Goal: Navigation & Orientation: Find specific page/section

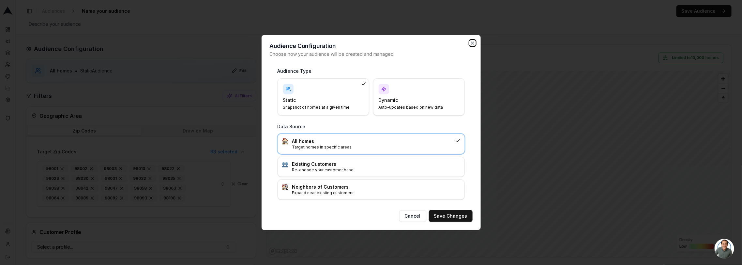
click at [474, 42] on icon "button" at bounding box center [472, 42] width 5 height 5
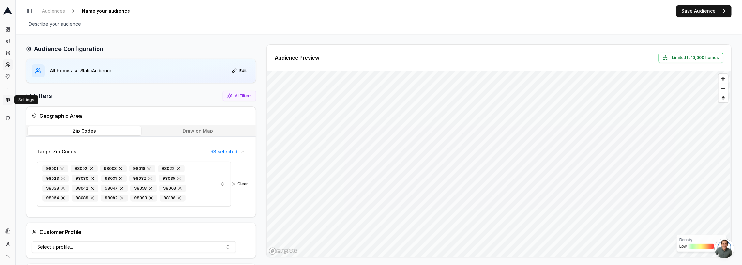
click at [11, 101] on button "Settings" at bounding box center [8, 100] width 10 height 10
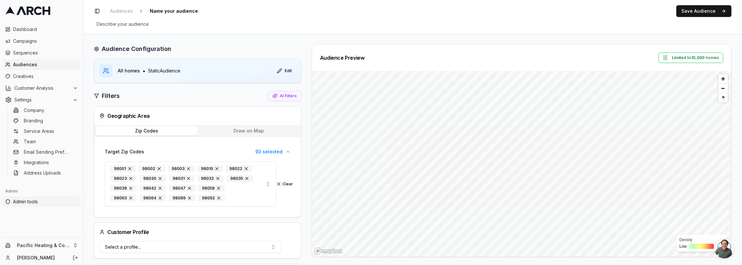
click at [59, 202] on span "Admin tools" at bounding box center [45, 201] width 65 height 7
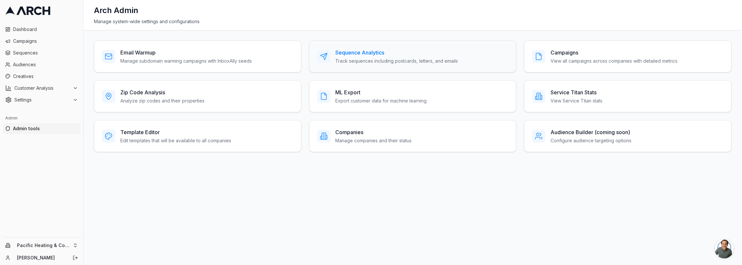
click at [405, 51] on h3 "Sequence Analytics" at bounding box center [396, 53] width 123 height 8
click at [223, 50] on h3 "Email Warmup" at bounding box center [185, 53] width 131 height 8
click at [353, 133] on h3 "Companies" at bounding box center [373, 132] width 76 height 8
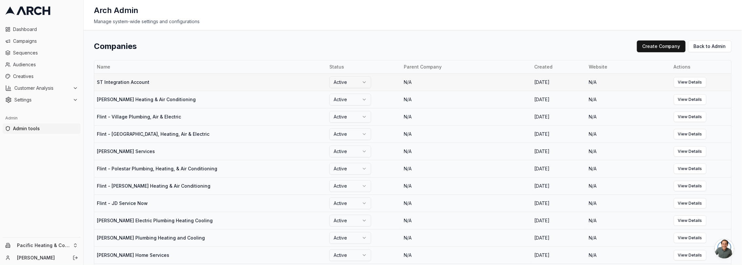
scroll to position [282, 0]
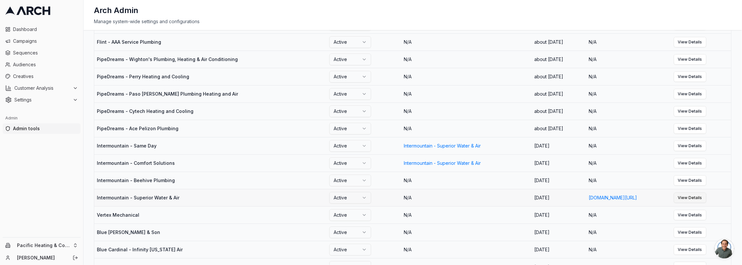
click at [706, 202] on link "View Details" at bounding box center [689, 197] width 33 height 10
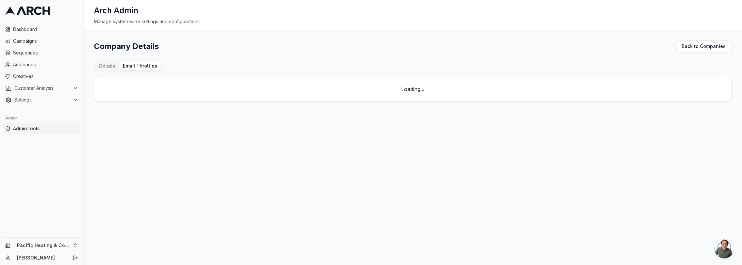
click at [142, 55] on div "Company Details Back to Companies Details Email Throttles Loading..." at bounding box center [412, 70] width 637 height 61
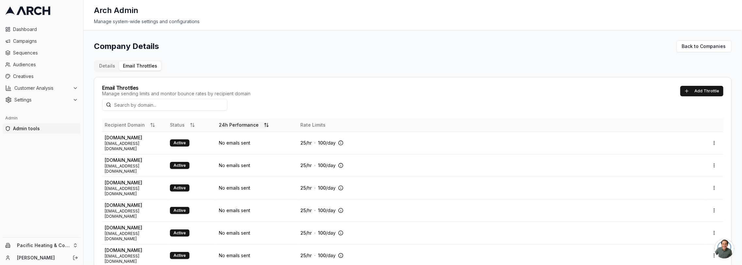
click at [246, 125] on button "24h Performance" at bounding box center [244, 125] width 50 height 7
click at [47, 228] on div "Dashboard Campaigns Sequences Audiences Creatives Customer Analysis Settings Ad…" at bounding box center [41, 129] width 83 height 215
click at [52, 97] on span "Settings" at bounding box center [42, 99] width 56 height 7
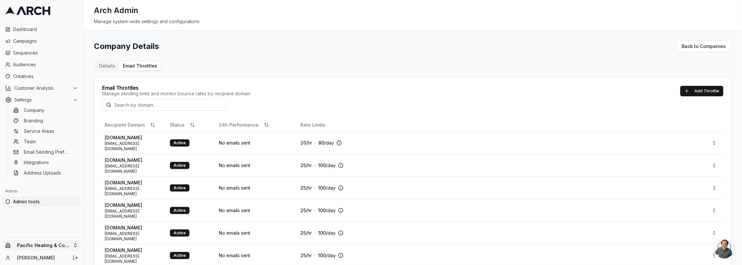
click at [72, 243] on html "Dashboard Campaigns Sequences Audiences Creatives Customer Analysis Settings Co…" at bounding box center [371, 132] width 742 height 265
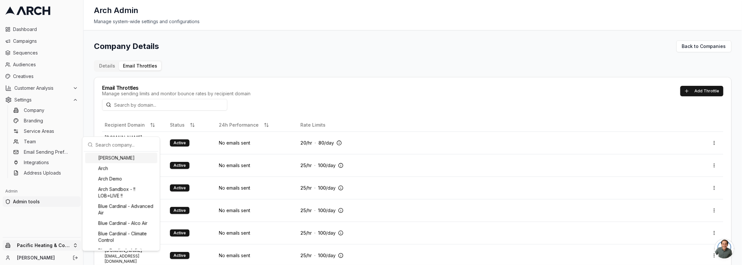
click at [72, 242] on html "Dashboard Campaigns Sequences Audiences Creatives Customer Analysis Settings Co…" at bounding box center [371, 132] width 742 height 265
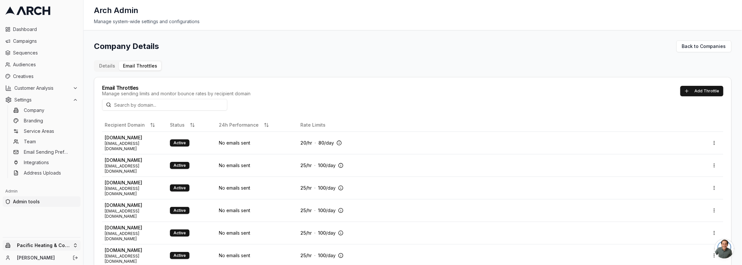
click at [74, 243] on html "Dashboard Campaigns Sequences Audiences Creatives Customer Analysis Settings Co…" at bounding box center [371, 132] width 742 height 265
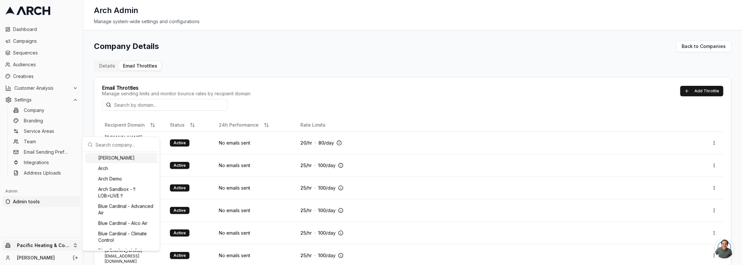
click at [126, 140] on input "text" at bounding box center [125, 144] width 59 height 13
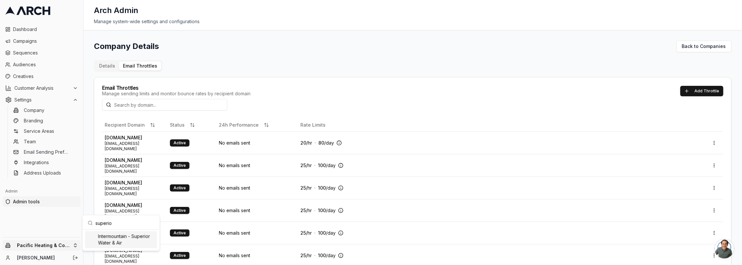
type input "superio"
click at [131, 234] on div "Intermountain - Superior Water & Air" at bounding box center [121, 239] width 72 height 17
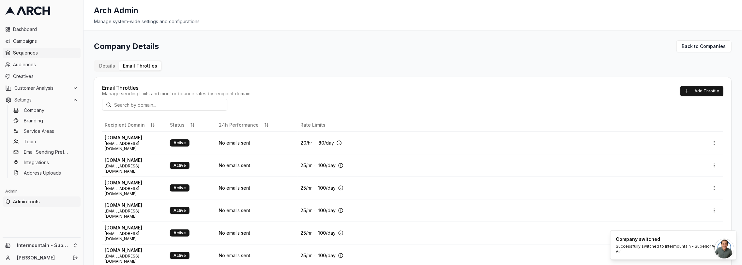
click at [48, 55] on span "Sequences" at bounding box center [45, 53] width 65 height 7
